Goal: Transaction & Acquisition: Purchase product/service

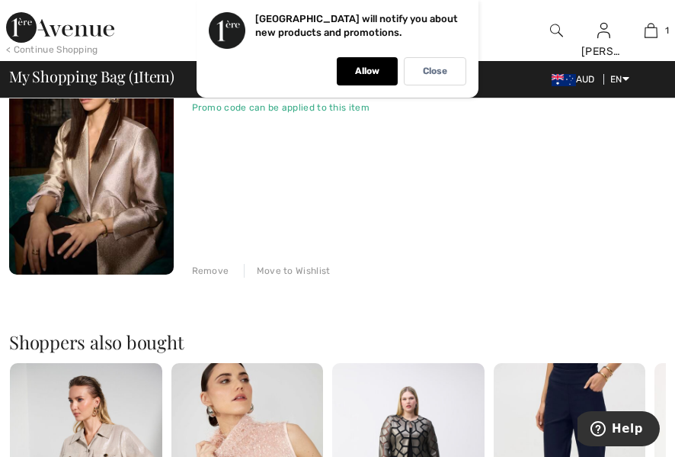
scroll to position [220, 0]
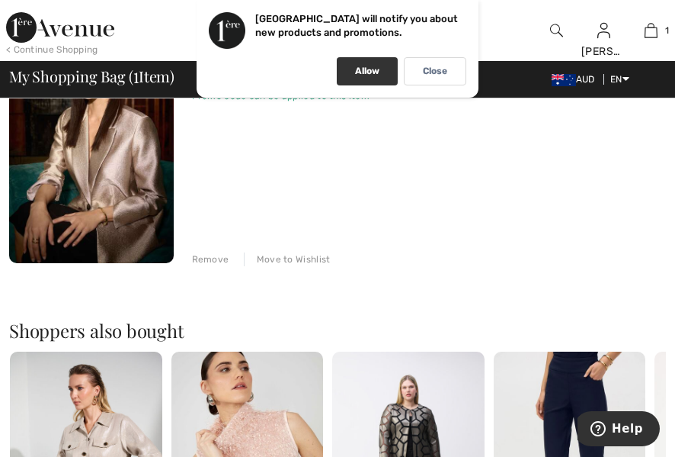
click at [370, 72] on p "Allow" at bounding box center [367, 71] width 24 height 11
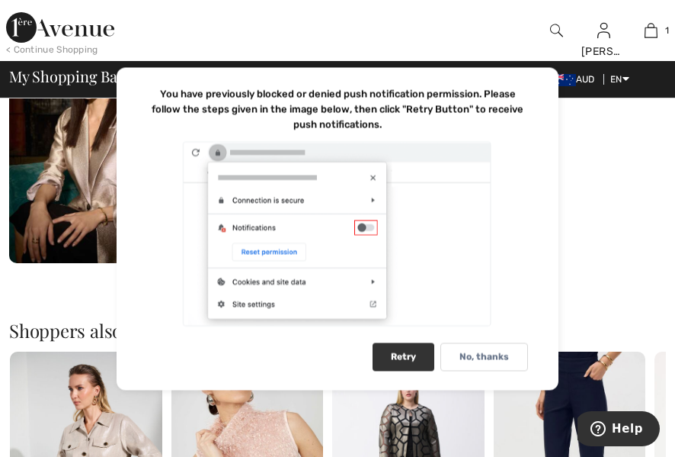
click at [406, 358] on div "Retry" at bounding box center [404, 356] width 62 height 28
click at [601, 232] on div "JOSEPH RIBKOFF Single Breasted Formal Jacket Style 244943 Color: Gold Size: 10 …" at bounding box center [429, 141] width 475 height 249
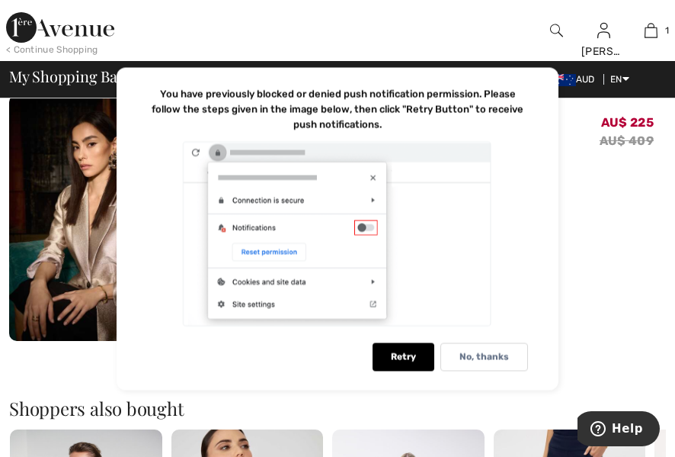
scroll to position [126, 0]
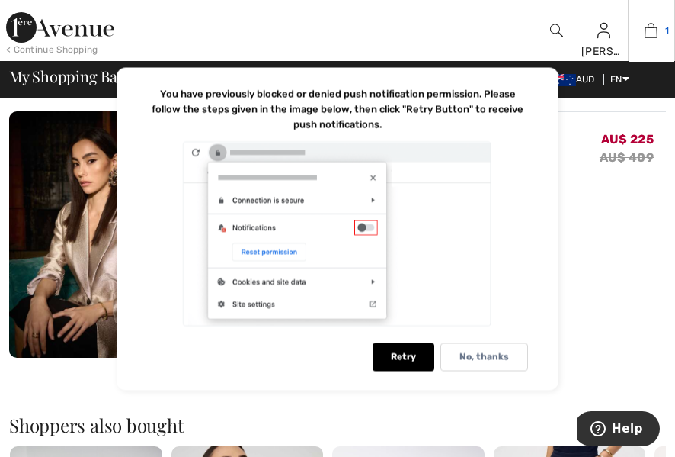
click at [650, 35] on img at bounding box center [651, 30] width 13 height 18
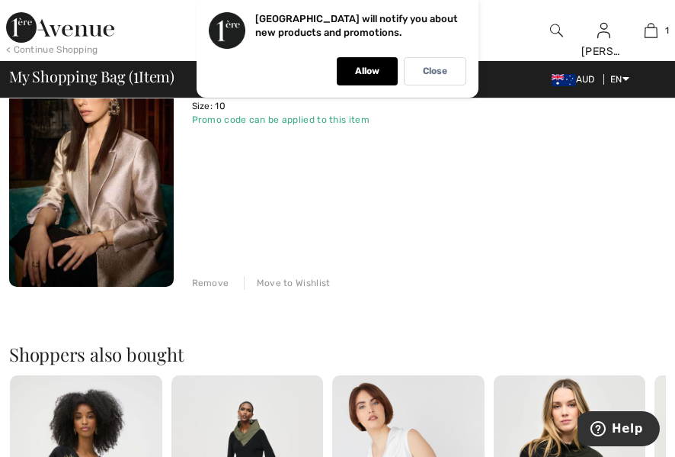
scroll to position [188, 0]
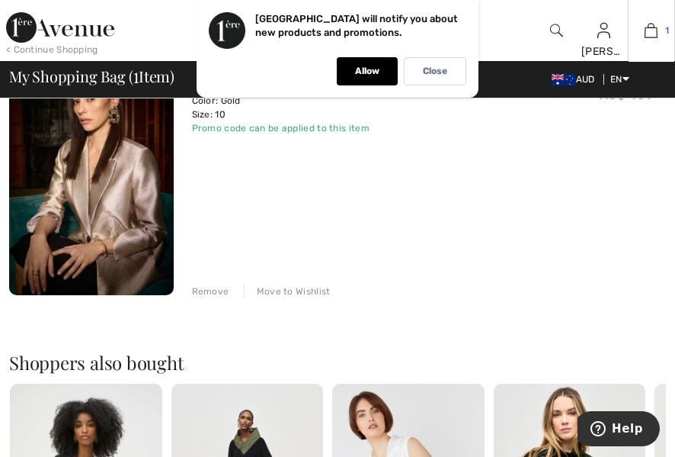
click at [653, 26] on img at bounding box center [651, 30] width 13 height 18
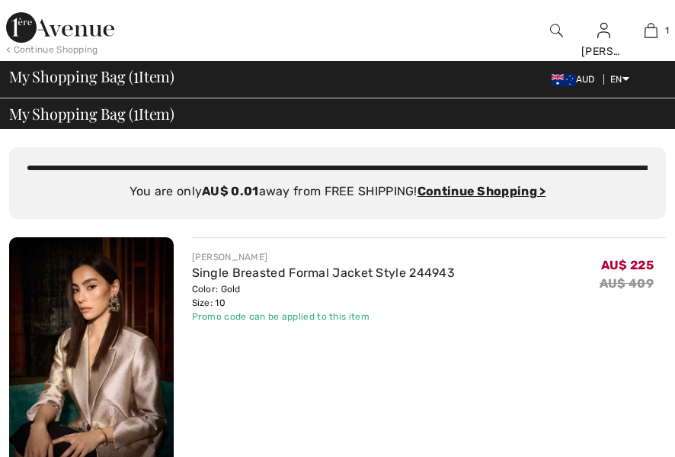
checkbox input "true"
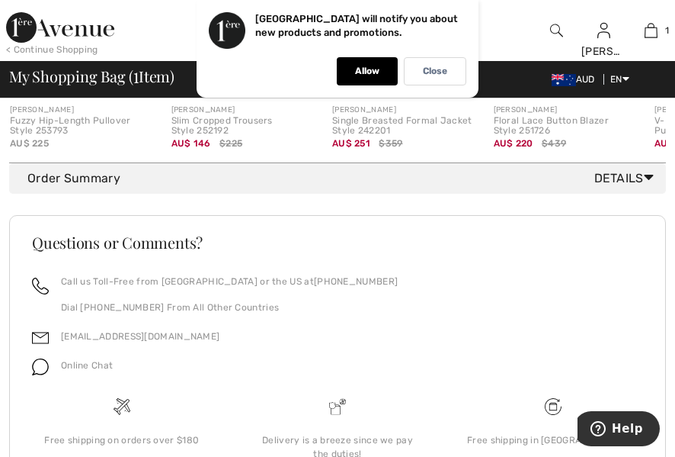
scroll to position [749, 0]
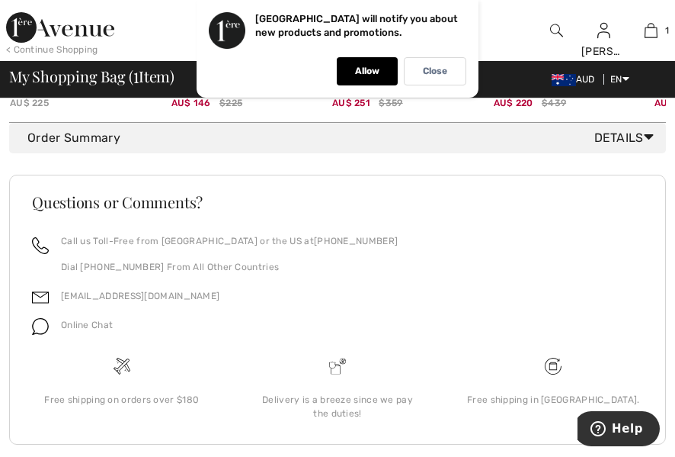
click at [647, 137] on icon at bounding box center [649, 137] width 10 height 16
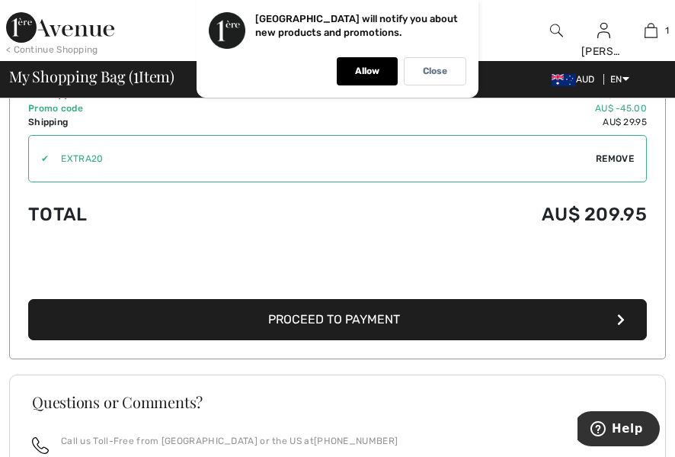
scroll to position [840, 0]
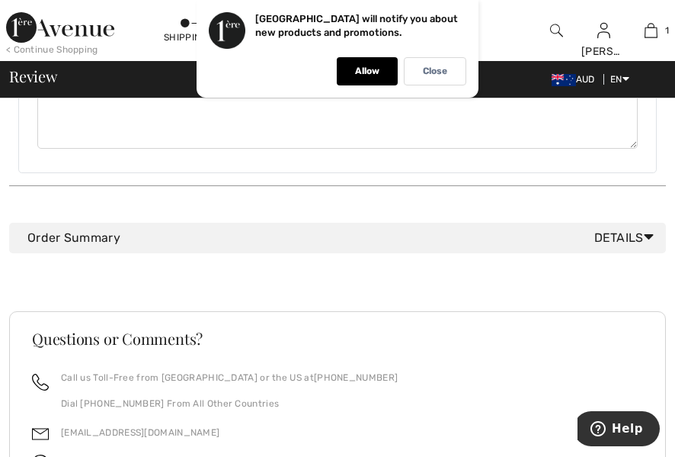
scroll to position [647, 0]
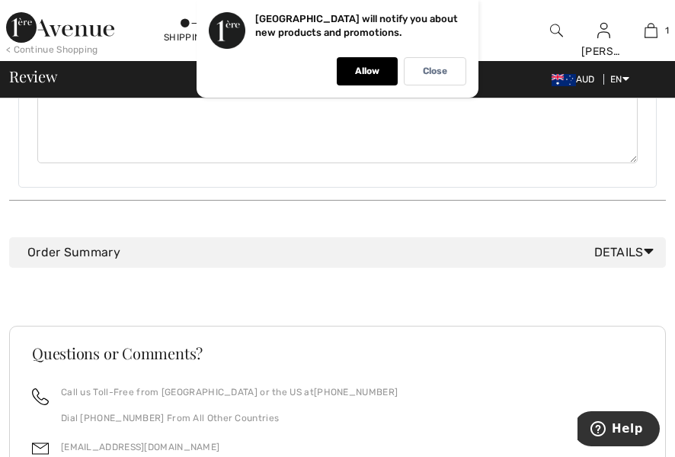
click at [646, 243] on icon at bounding box center [649, 251] width 10 height 16
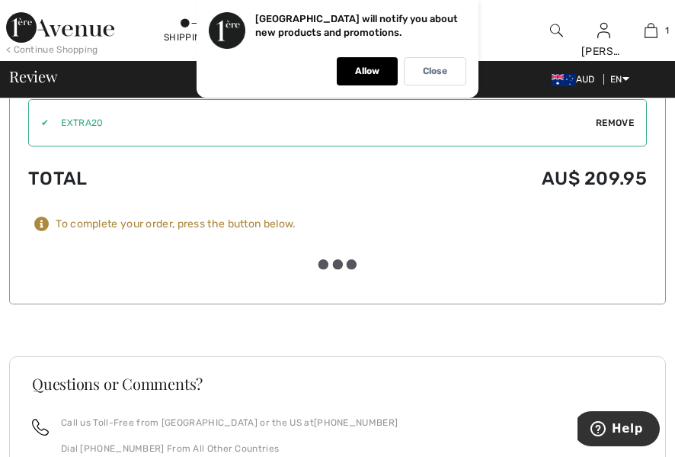
scroll to position [888, 0]
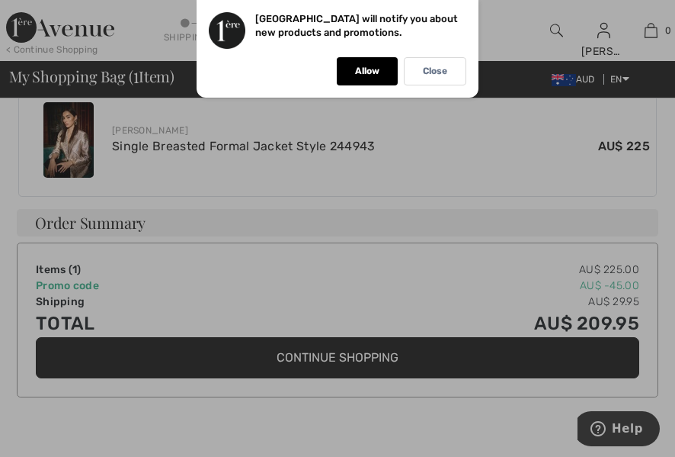
scroll to position [606, 0]
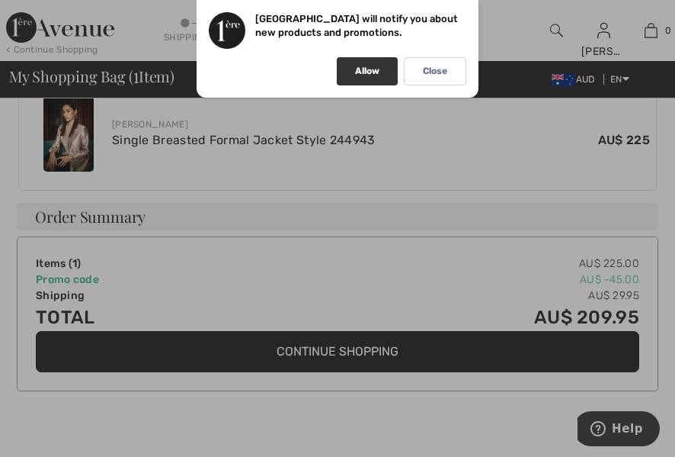
click at [368, 63] on div "Allow" at bounding box center [367, 71] width 61 height 28
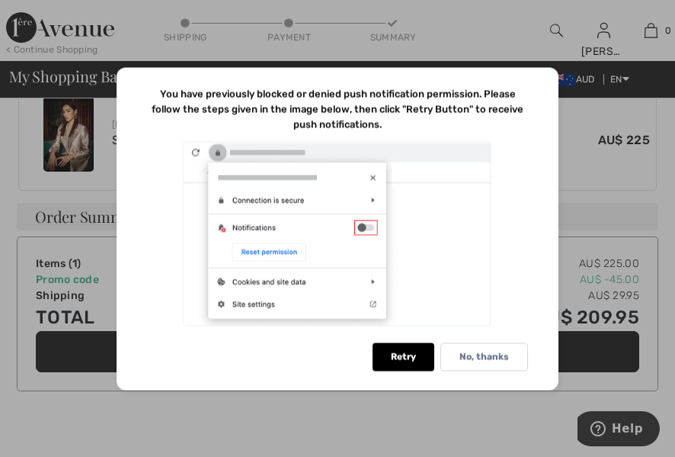
click at [579, 163] on div at bounding box center [337, 228] width 675 height 457
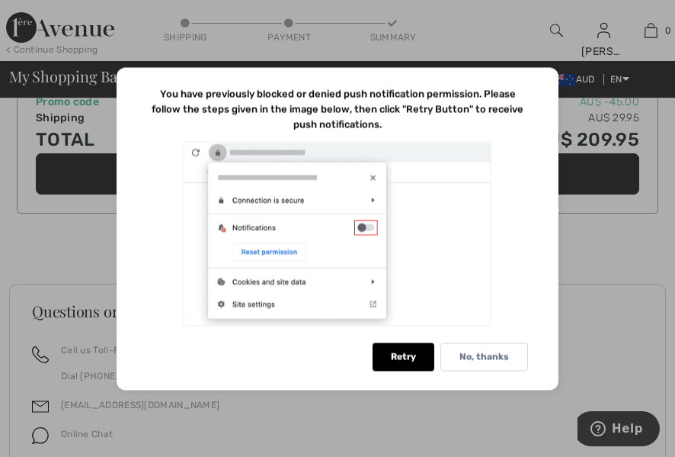
scroll to position [886, 0]
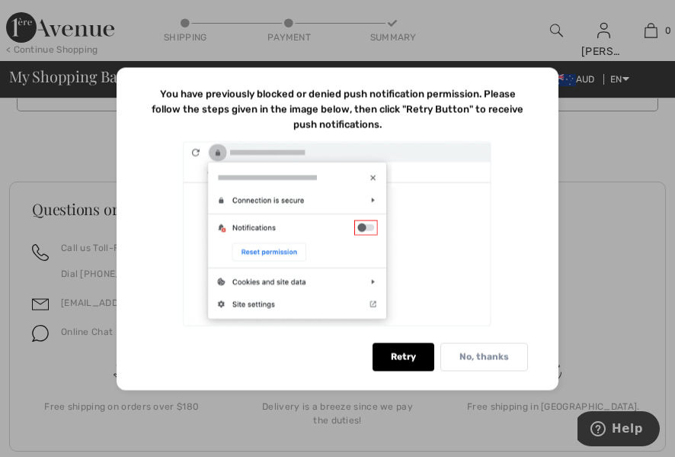
click at [492, 356] on p "No, thanks" at bounding box center [485, 356] width 50 height 11
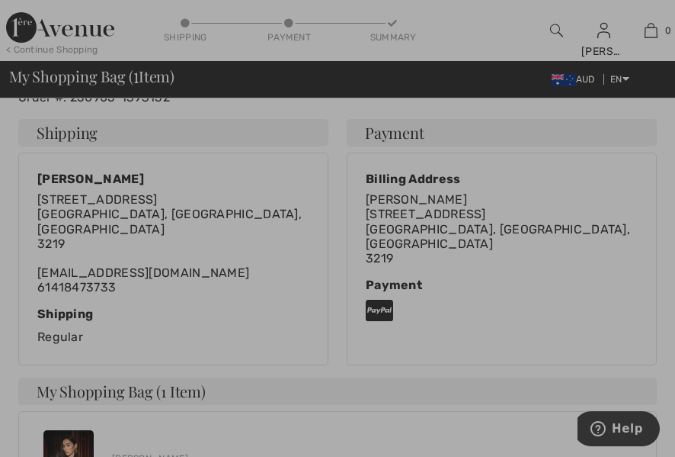
scroll to position [0, 0]
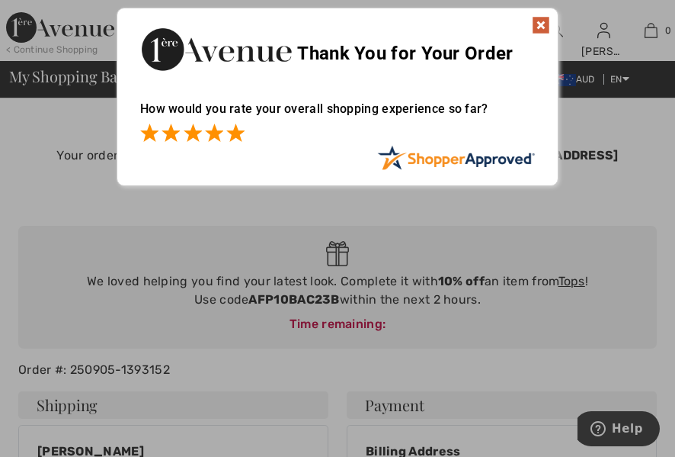
click at [235, 131] on span at bounding box center [235, 132] width 18 height 18
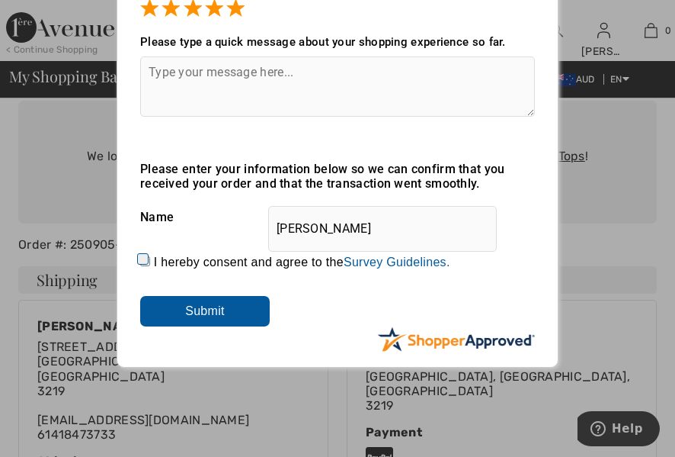
scroll to position [129, 0]
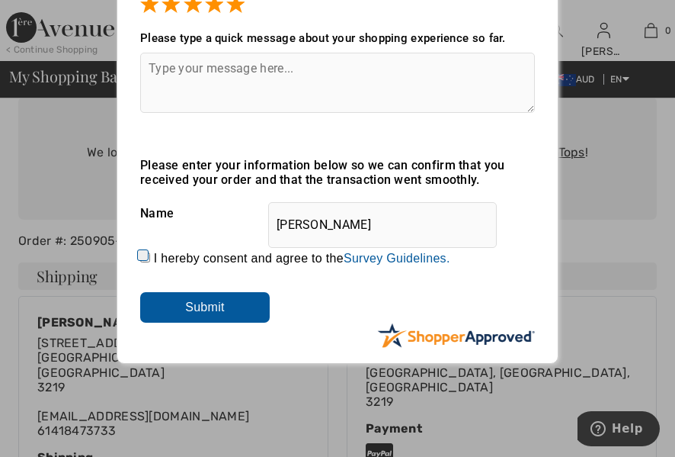
click at [143, 252] on input "I hereby consent and agree to the By submitting a review, you grant permission …" at bounding box center [145, 257] width 10 height 10
checkbox input "true"
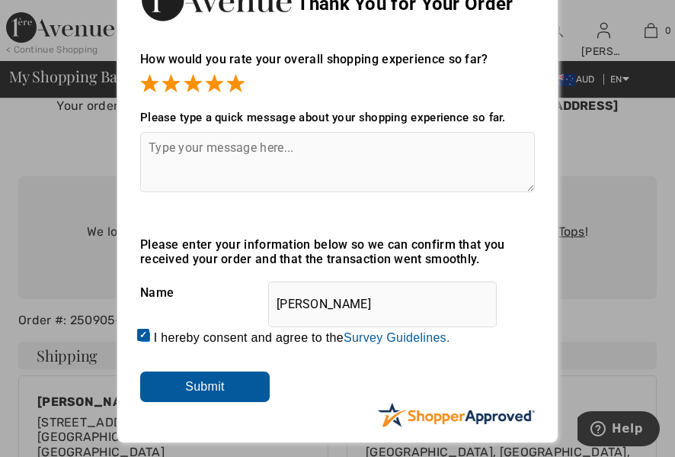
scroll to position [50, 0]
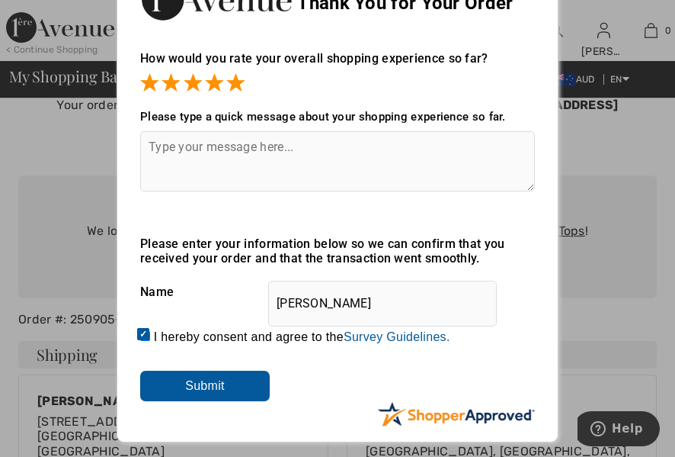
click at [196, 148] on textarea at bounding box center [337, 161] width 395 height 60
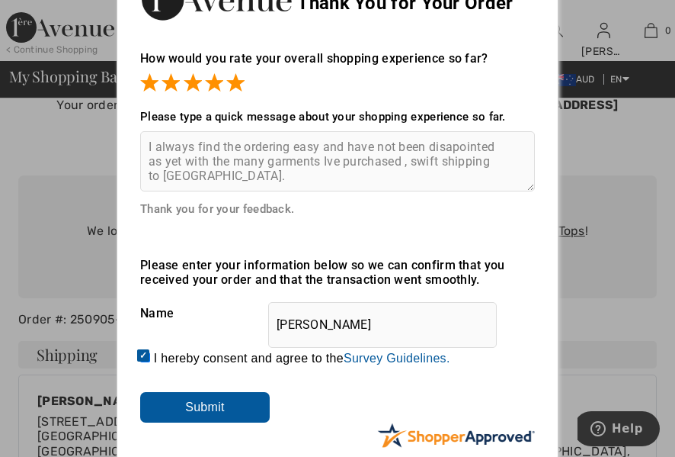
click at [457, 147] on textarea "I always find the ordering easy and have not been disapointed as yet with the m…" at bounding box center [337, 161] width 395 height 60
type textarea "I always find the ordering easy and have not been disapointed as yet with the m…"
click at [226, 404] on input "Submit" at bounding box center [205, 407] width 130 height 30
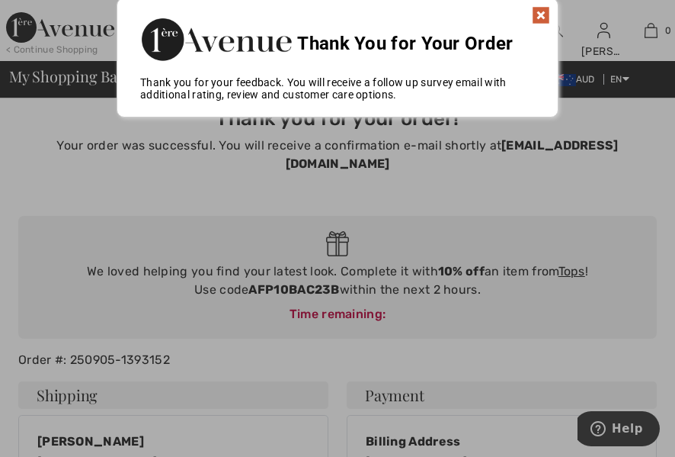
scroll to position [0, 0]
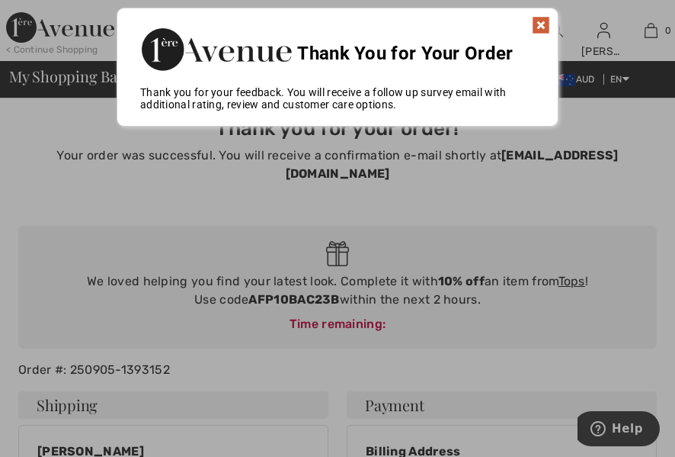
click at [538, 25] on img at bounding box center [541, 25] width 18 height 18
